Goal: Task Accomplishment & Management: Manage account settings

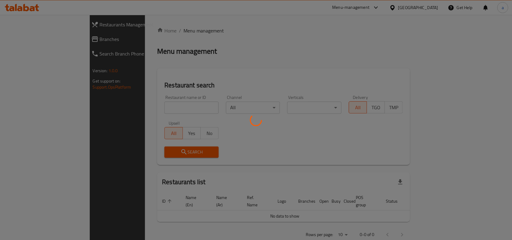
click at [28, 42] on div at bounding box center [256, 120] width 512 height 240
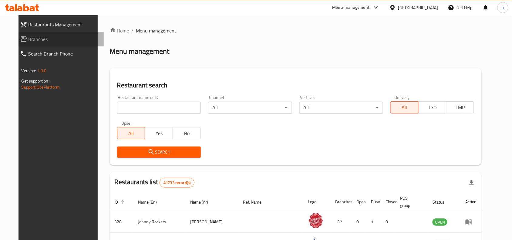
click at [29, 41] on span "Branches" at bounding box center [64, 38] width 71 height 7
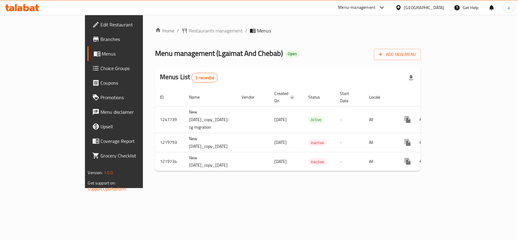
click at [101, 24] on span "Edit Restaurant" at bounding box center [134, 24] width 66 height 7
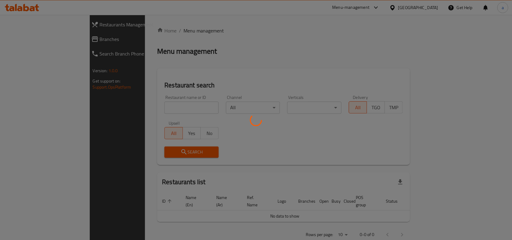
click at [28, 40] on div at bounding box center [256, 120] width 512 height 240
click at [12, 41] on div at bounding box center [256, 120] width 512 height 240
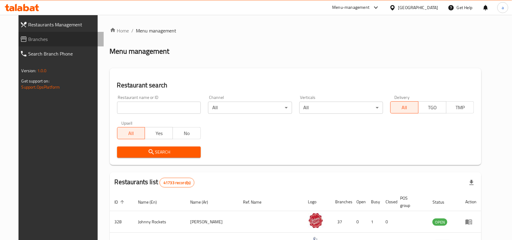
click at [29, 41] on span "Branches" at bounding box center [64, 38] width 71 height 7
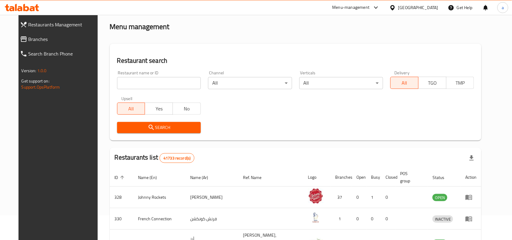
scroll to position [38, 0]
